Goal: Find specific page/section: Find specific page/section

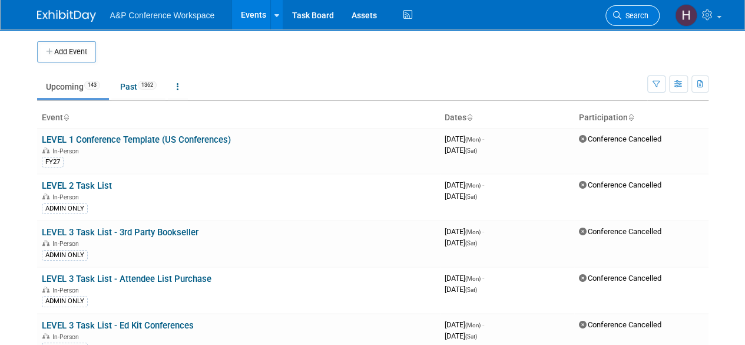
click at [631, 17] on span "Search" at bounding box center [634, 15] width 27 height 9
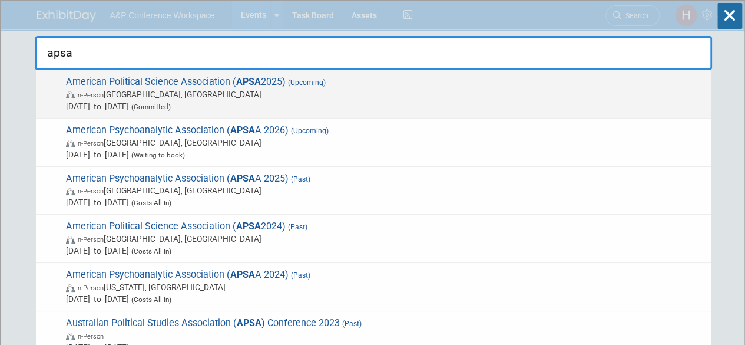
type input "apsa"
click at [552, 92] on span "In-Person Vancouver, Canada" at bounding box center [385, 94] width 639 height 12
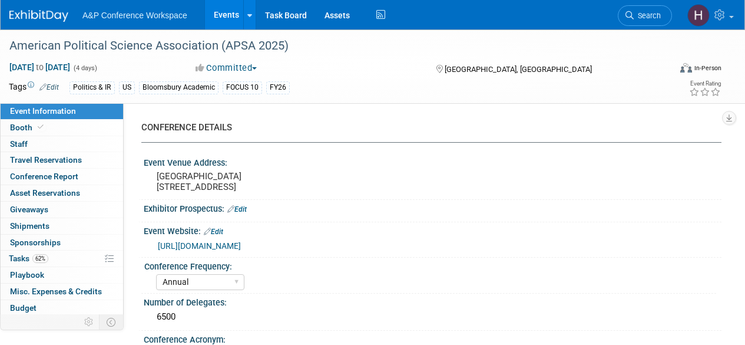
select select "Annual"
select select "Level 2"
select select "In-Person Booth"
select select "Politics & International Relations"
select select "Bloomsbury Academic"
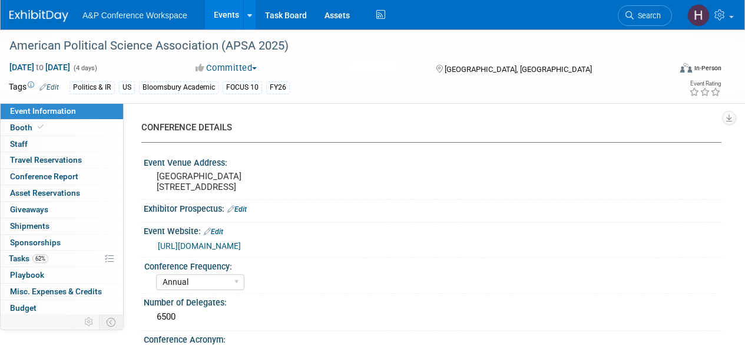
select select "Amanda Oney"
select select "Ami Reitmeier"
select select "Networking/Commissioning"
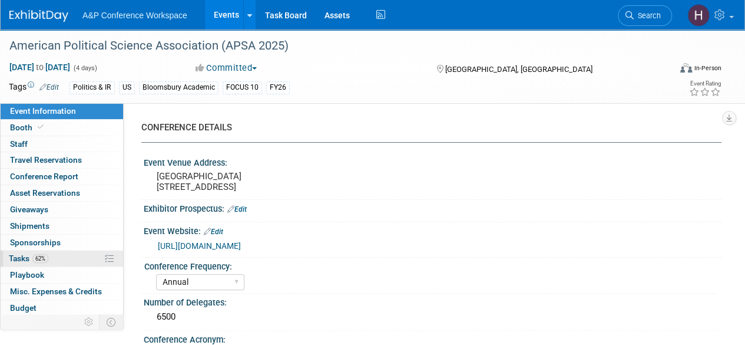
click at [66, 253] on link "62% Tasks 62%" at bounding box center [62, 258] width 123 height 16
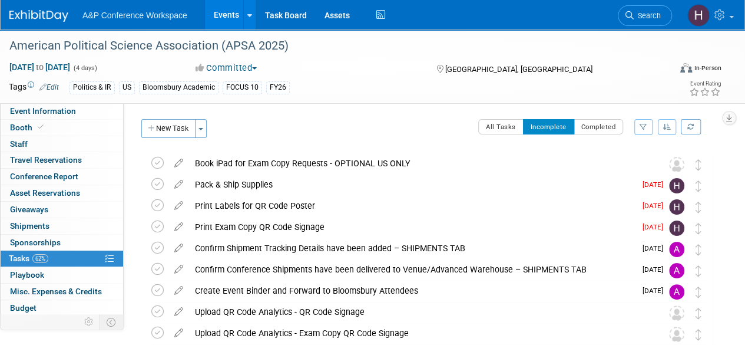
click at [548, 64] on div "[GEOGRAPHIC_DATA], [GEOGRAPHIC_DATA]" at bounding box center [517, 68] width 165 height 14
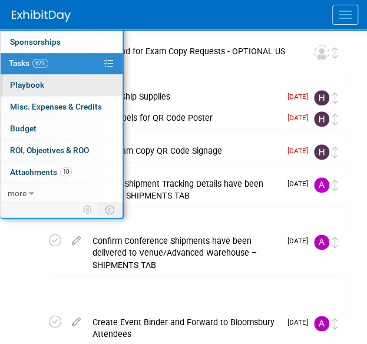
scroll to position [198, 0]
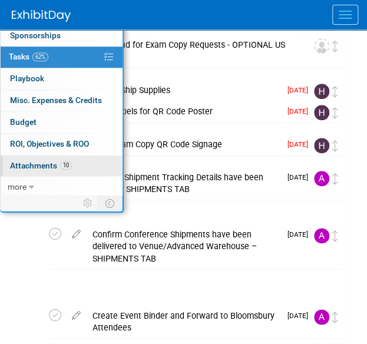
click at [39, 162] on span "Attachments 10" at bounding box center [41, 165] width 62 height 9
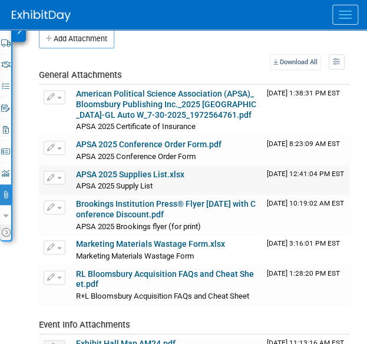
scroll to position [174, 0]
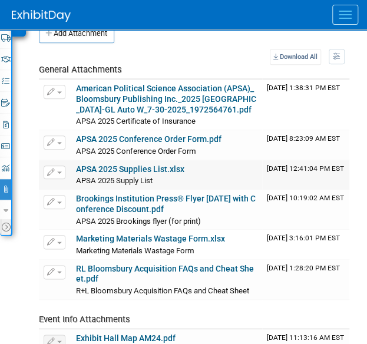
click at [155, 164] on link "APSA 2025 Supplies List.xlsx" at bounding box center [130, 168] width 108 height 9
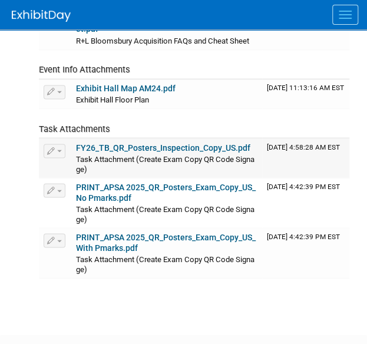
scroll to position [426, 0]
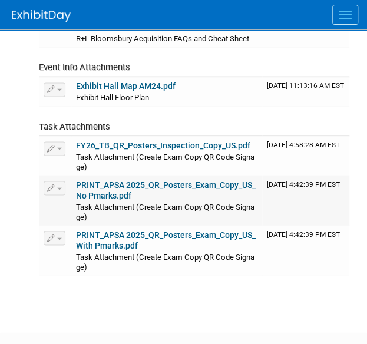
click at [115, 200] on link "PRINT_APSA 2025_QR_Posters_Exam_Copy_US_No Pmarks.pdf" at bounding box center [166, 190] width 180 height 20
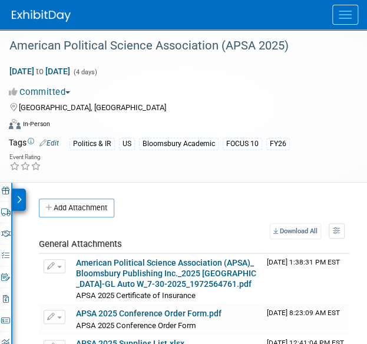
scroll to position [1, 0]
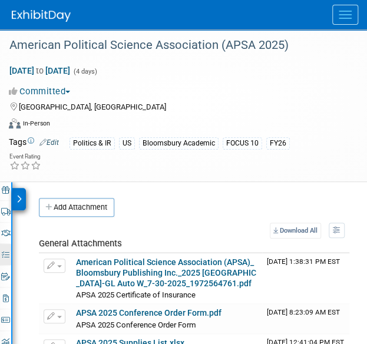
click at [0, 251] on link "62% Tasks 62%" at bounding box center [5, 254] width 11 height 21
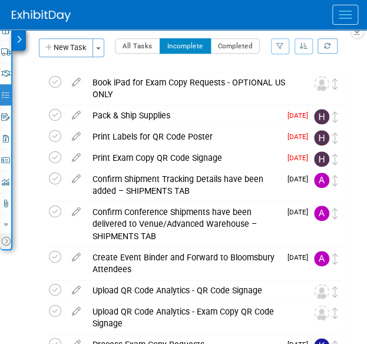
scroll to position [161, 0]
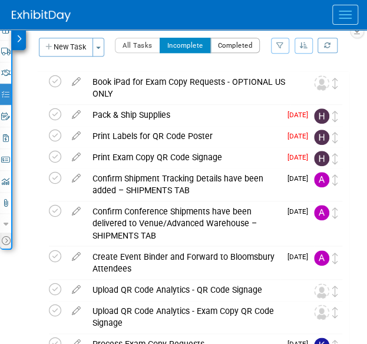
click at [229, 38] on button "Completed" at bounding box center [235, 45] width 50 height 15
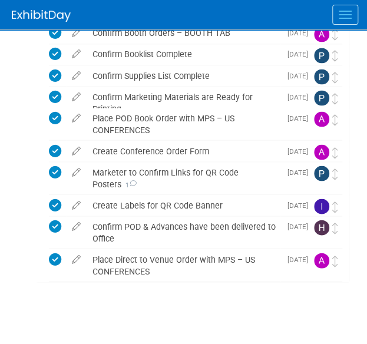
scroll to position [495, 0]
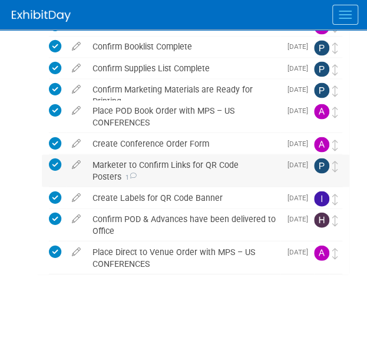
click at [146, 168] on div "Marketer to Confirm Links for QR Code Posters 1" at bounding box center [184, 170] width 194 height 32
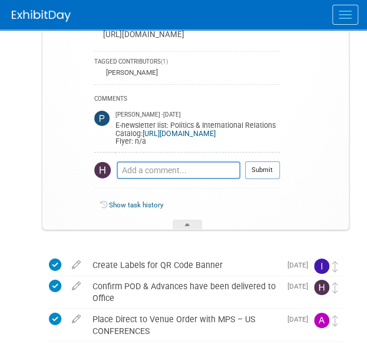
scroll to position [948, 0]
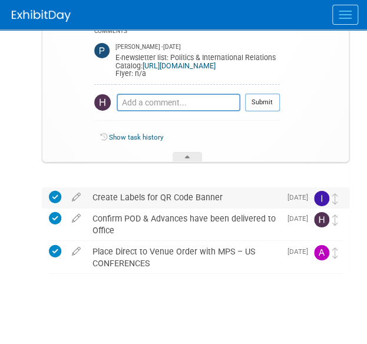
click at [147, 193] on div "Create Labels for QR Code Banner" at bounding box center [184, 197] width 194 height 20
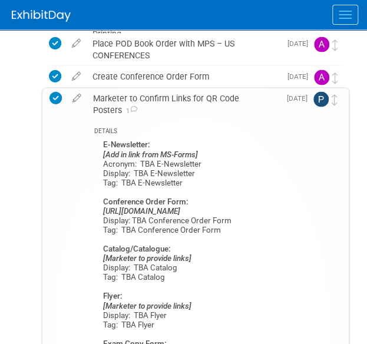
scroll to position [0, 0]
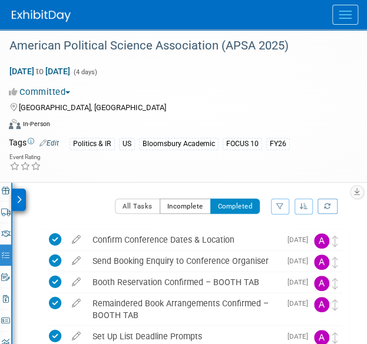
click at [172, 203] on button "Incomplete" at bounding box center [185, 205] width 51 height 15
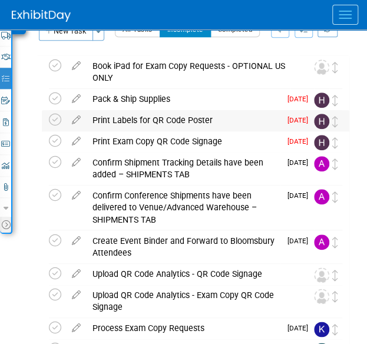
scroll to position [176, 0]
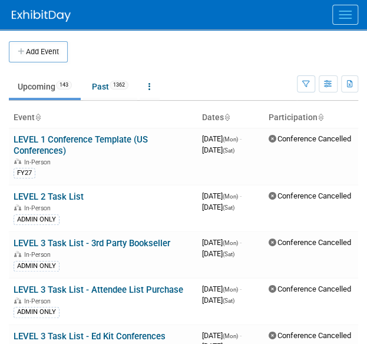
click at [342, 25] on div at bounding box center [189, 14] width 355 height 29
click at [343, 22] on button "Menu" at bounding box center [345, 15] width 26 height 20
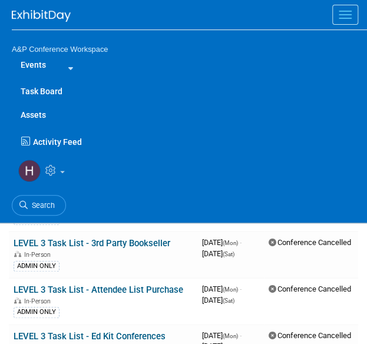
click at [35, 193] on ul "Search" at bounding box center [189, 204] width 355 height 29
click at [34, 209] on span "Search" at bounding box center [41, 205] width 27 height 9
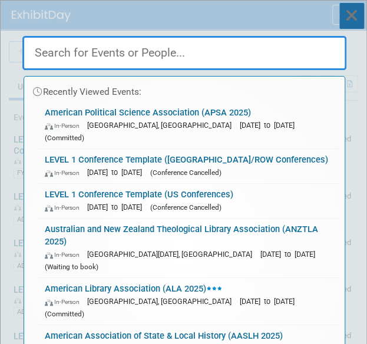
click at [356, 22] on icon at bounding box center [351, 16] width 25 height 26
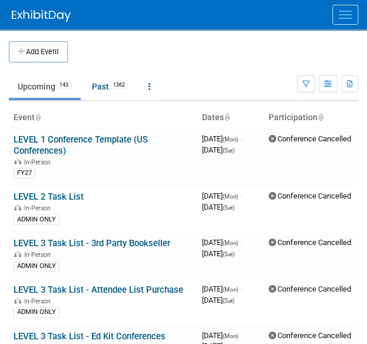
click at [340, 11] on span "Menu" at bounding box center [345, 11] width 13 height 1
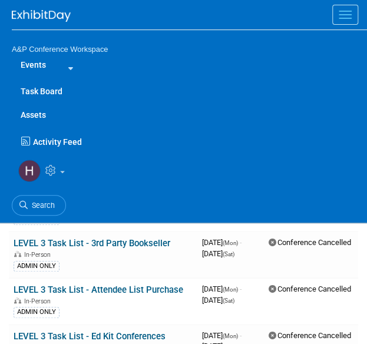
click at [43, 112] on link "Assets" at bounding box center [189, 115] width 355 height 24
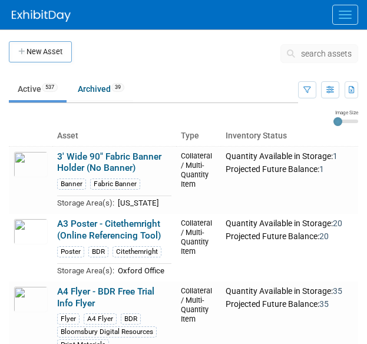
click at [309, 59] on button "search assets" at bounding box center [319, 53] width 78 height 19
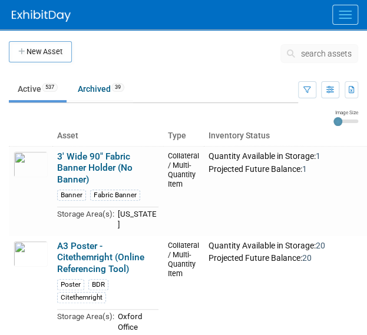
click at [295, 50] on icon at bounding box center [293, 53] width 12 height 8
click at [302, 51] on span "search assets" at bounding box center [326, 53] width 51 height 9
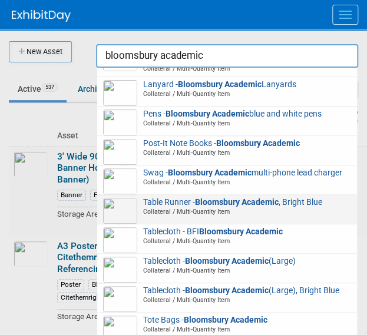
scroll to position [313, 0]
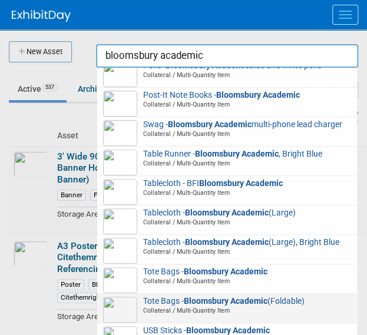
click at [155, 312] on span "Tote Bags - Bloomsbury Academic (Foldable) Collateral / Multi-Quantity Item" at bounding box center [227, 306] width 248 height 19
type input "Tote Bags - Bloomsbury Academic (Foldable)"
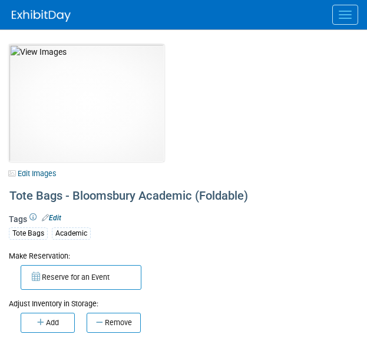
select select "[US_STATE]"
select select "A&P"
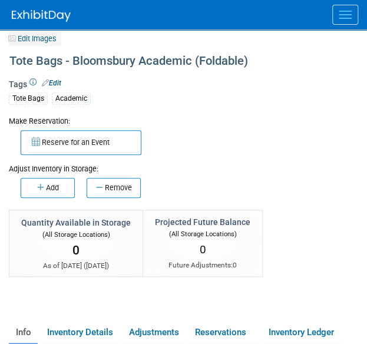
scroll to position [136, 0]
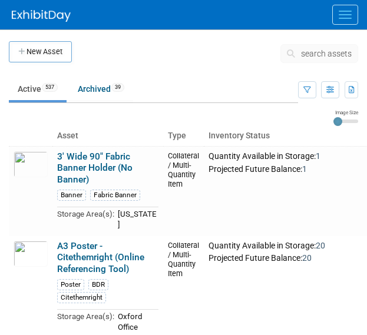
drag, startPoint x: 0, startPoint y: 0, endPoint x: 314, endPoint y: 50, distance: 317.9
click at [314, 50] on span "search assets" at bounding box center [326, 53] width 51 height 9
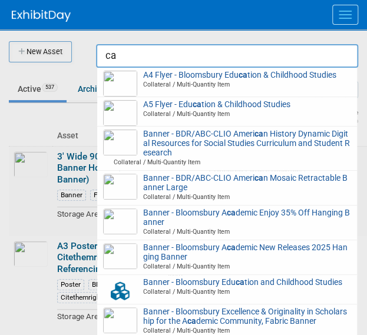
type input "c"
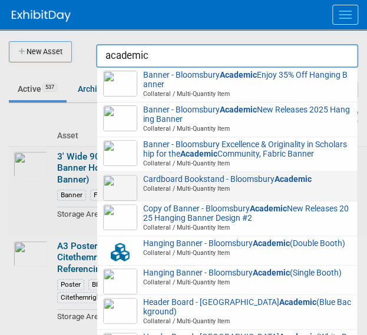
scroll to position [481, 0]
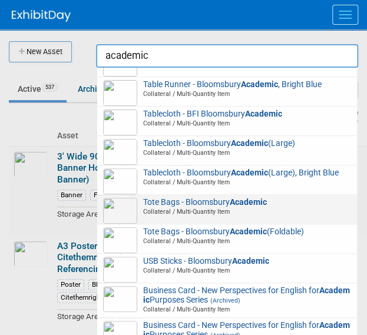
click at [244, 207] on strong "Academic" at bounding box center [248, 201] width 37 height 9
type input "Tote Bags - Bloomsbury Academic"
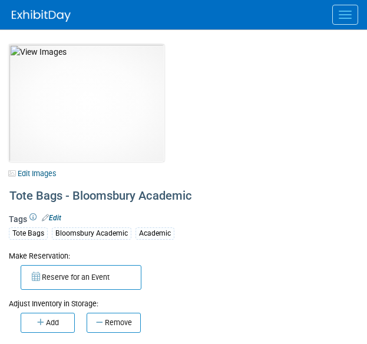
select select "[GEOGRAPHIC_DATA], [US_STATE]"
select select "A&P"
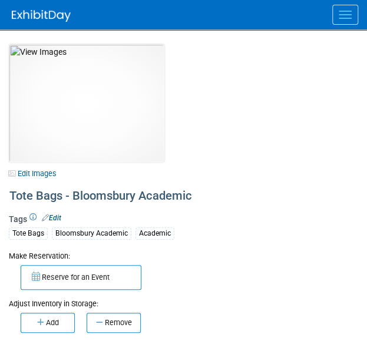
click at [343, 26] on div at bounding box center [189, 14] width 355 height 29
click at [344, 18] on button "Menu" at bounding box center [345, 15] width 26 height 20
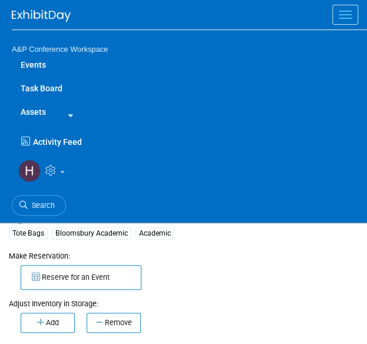
click at [30, 112] on link "Assets" at bounding box center [33, 112] width 43 height 24
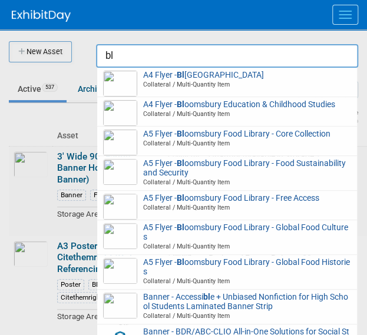
type input "b"
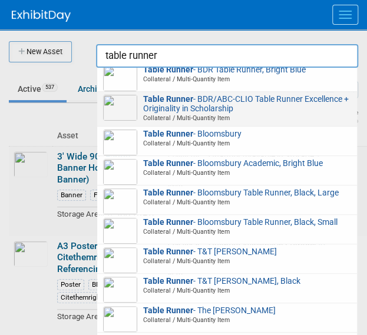
scroll to position [7, 0]
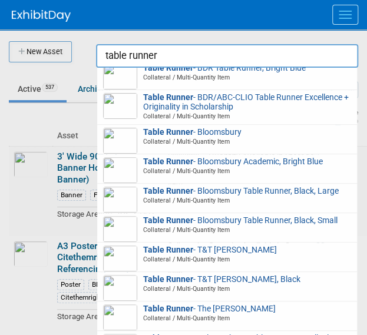
type input "table runner"
